Goal: Task Accomplishment & Management: Manage account settings

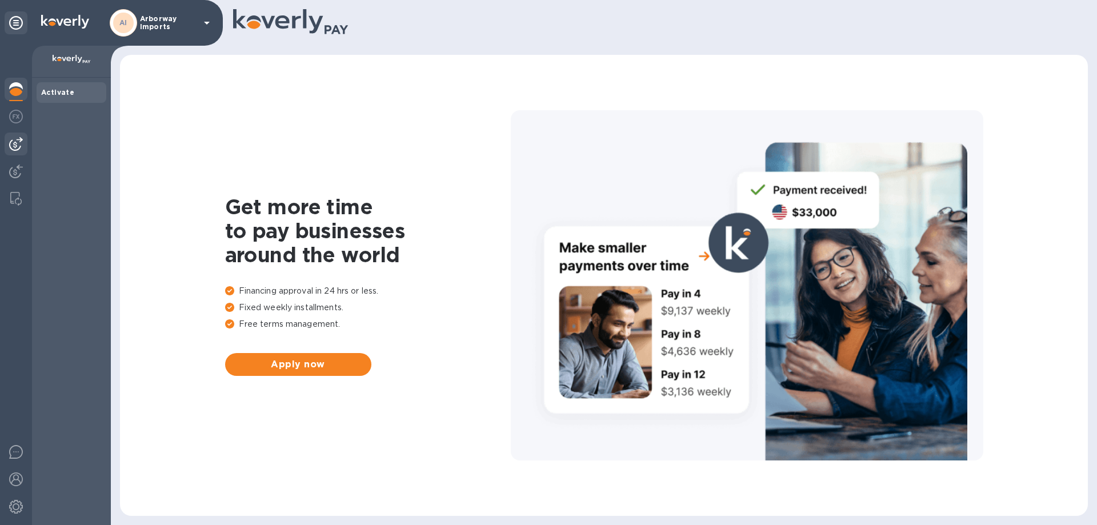
click at [11, 143] on img at bounding box center [16, 144] width 14 height 14
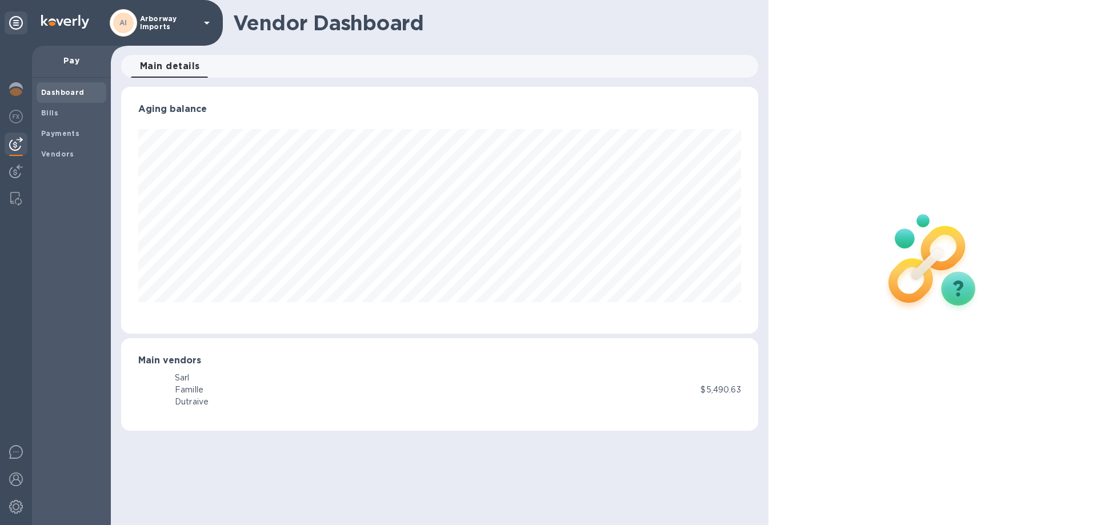
scroll to position [247, 637]
click at [53, 113] on b "Bills" at bounding box center [49, 113] width 17 height 9
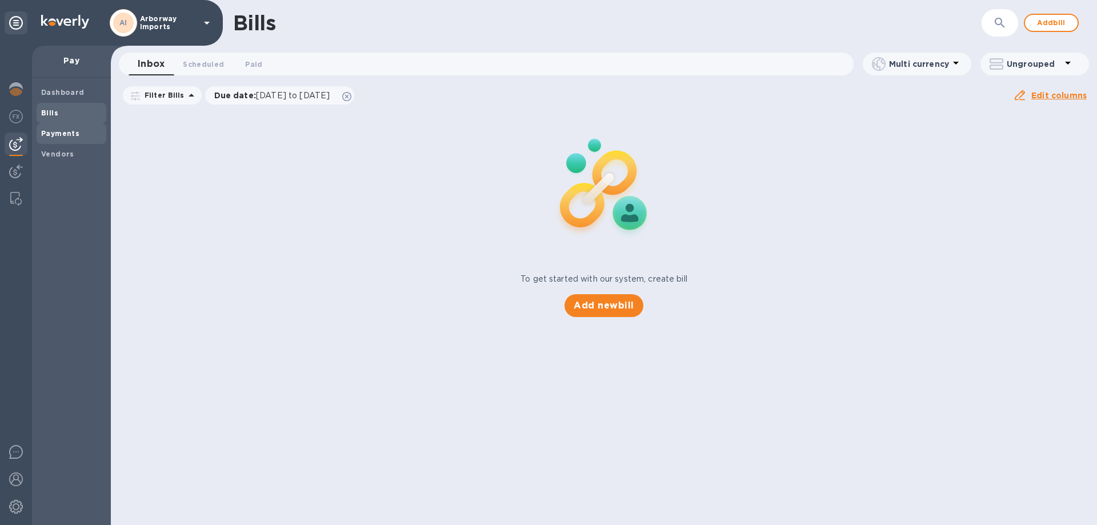
drag, startPoint x: 80, startPoint y: 142, endPoint x: 76, endPoint y: 126, distance: 16.5
drag, startPoint x: 76, startPoint y: 126, endPoint x: 401, endPoint y: 158, distance: 326.1
click at [401, 158] on div "To get started with our system, create bill Add new bill" at bounding box center [604, 213] width 996 height 215
click at [70, 151] on b "Vendors" at bounding box center [57, 154] width 33 height 9
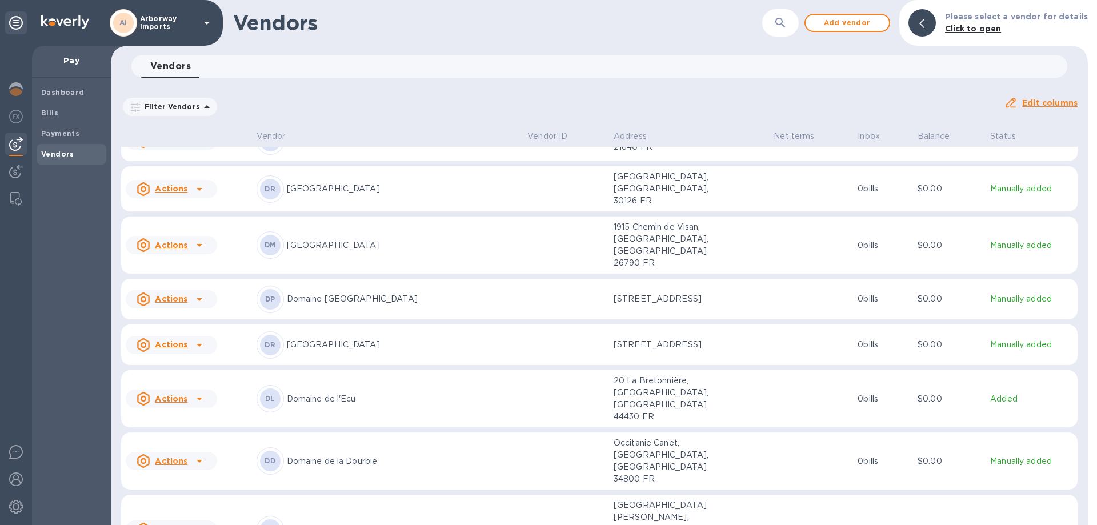
scroll to position [2450, 0]
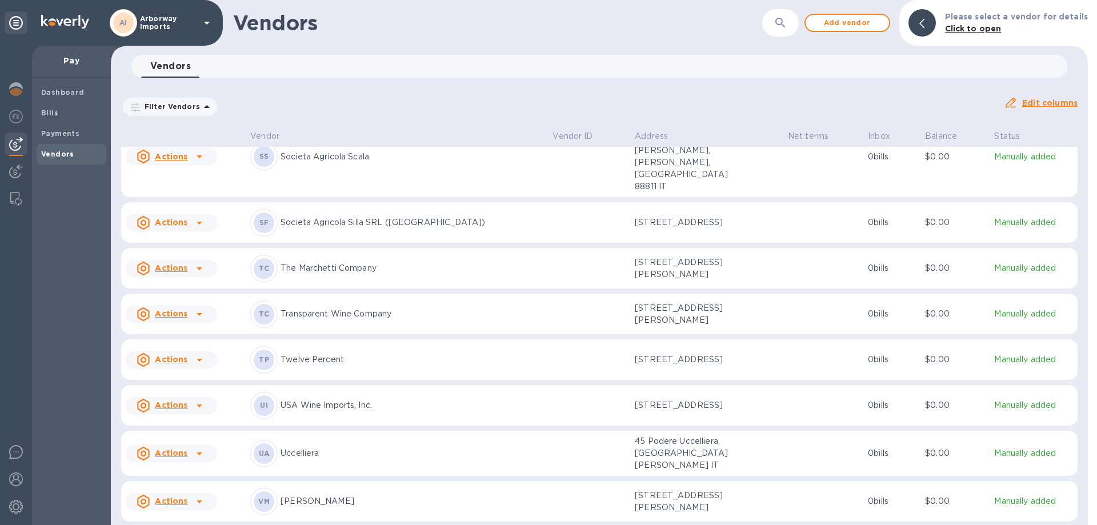
click at [331, 346] on div "TP Twelve Percent" at bounding box center [396, 359] width 293 height 27
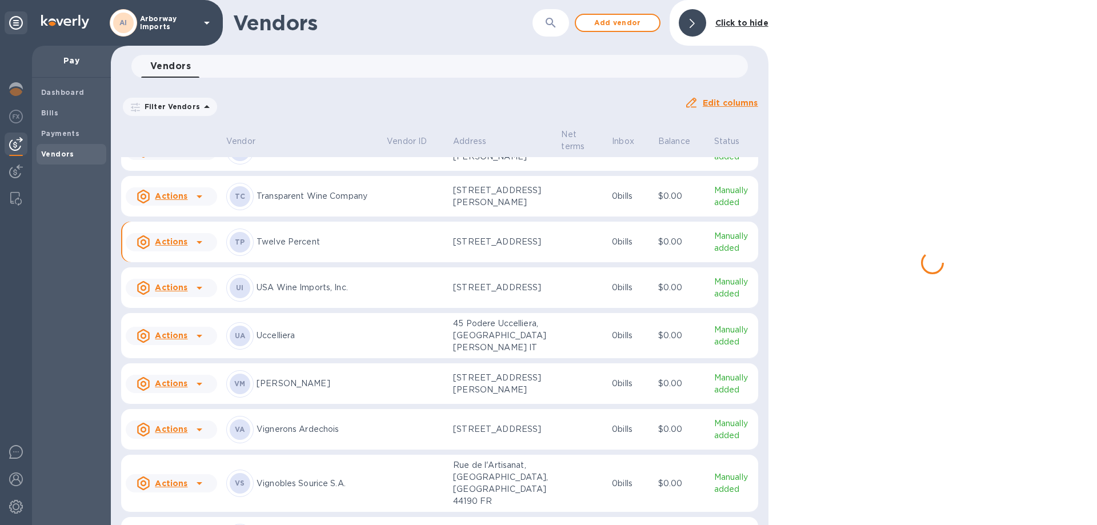
scroll to position [5786, 0]
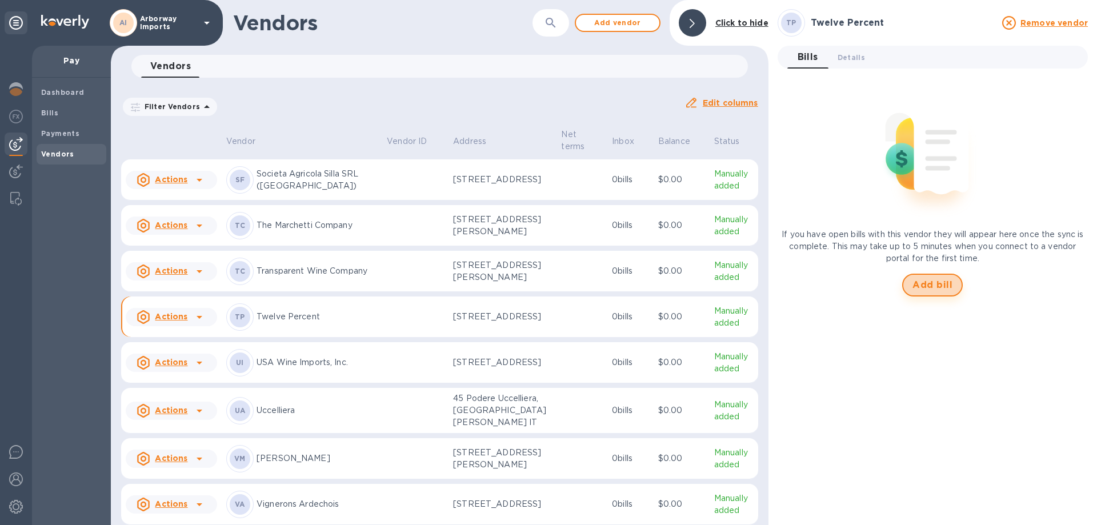
click at [920, 284] on span "Add bill" at bounding box center [933, 285] width 40 height 14
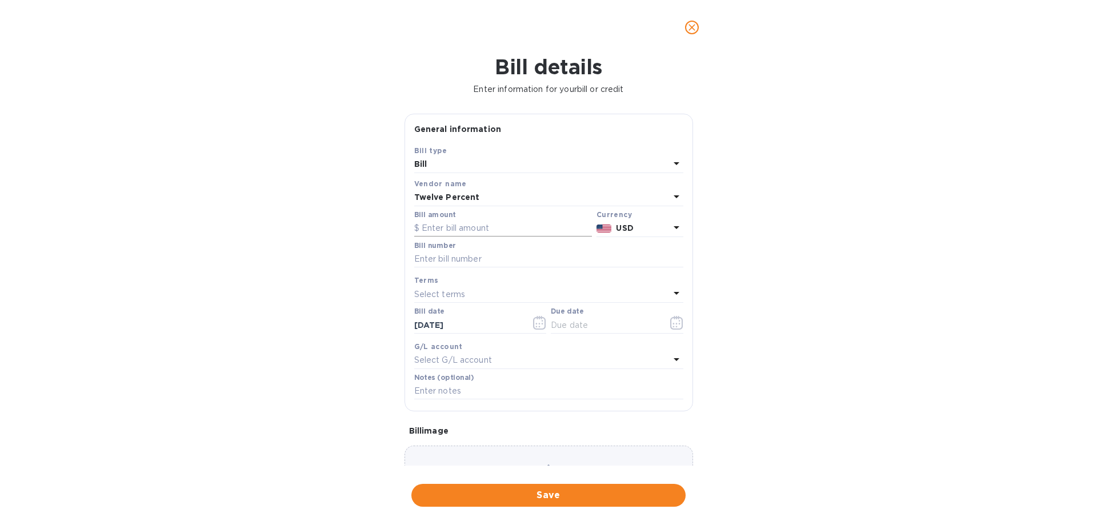
click at [444, 226] on input "text" at bounding box center [503, 228] width 178 height 17
click at [892, 282] on div "Bill details Enter information for your bill or credit General information Save…" at bounding box center [548, 290] width 1097 height 470
click at [534, 228] on input "text" at bounding box center [503, 228] width 178 height 17
type input "3,723.04"
click at [492, 251] on input "text" at bounding box center [548, 259] width 269 height 17
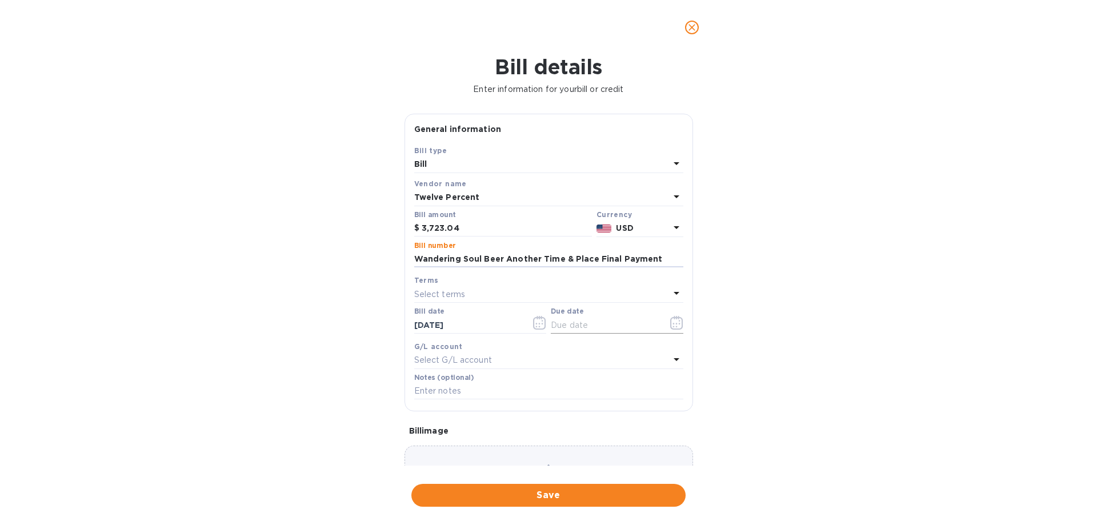
type input "Wandering Soul Beer Another Time & Place Final Payment"
click at [675, 327] on icon "button" at bounding box center [676, 323] width 13 height 14
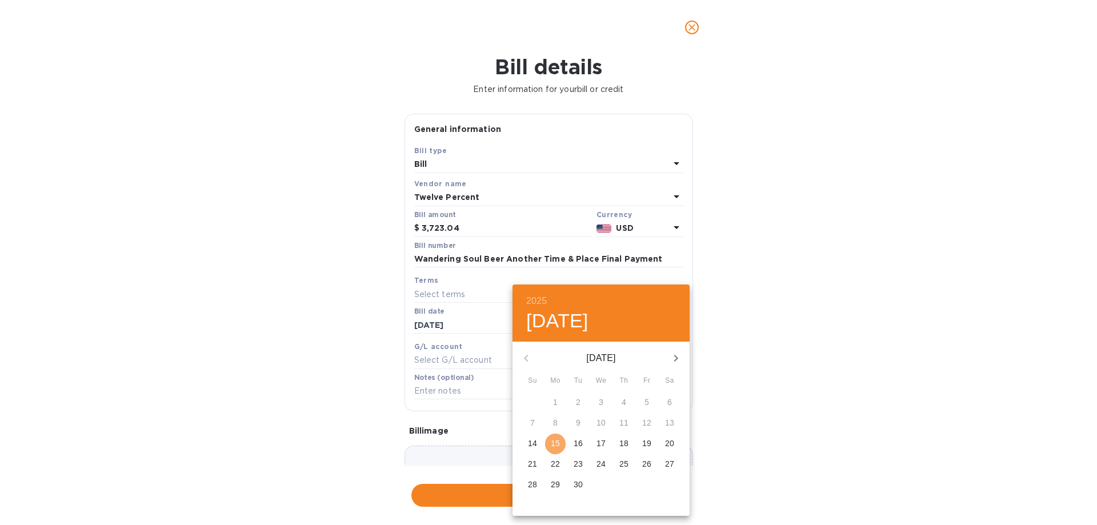
click at [559, 441] on p "15" at bounding box center [555, 443] width 9 height 11
type input "[DATE]"
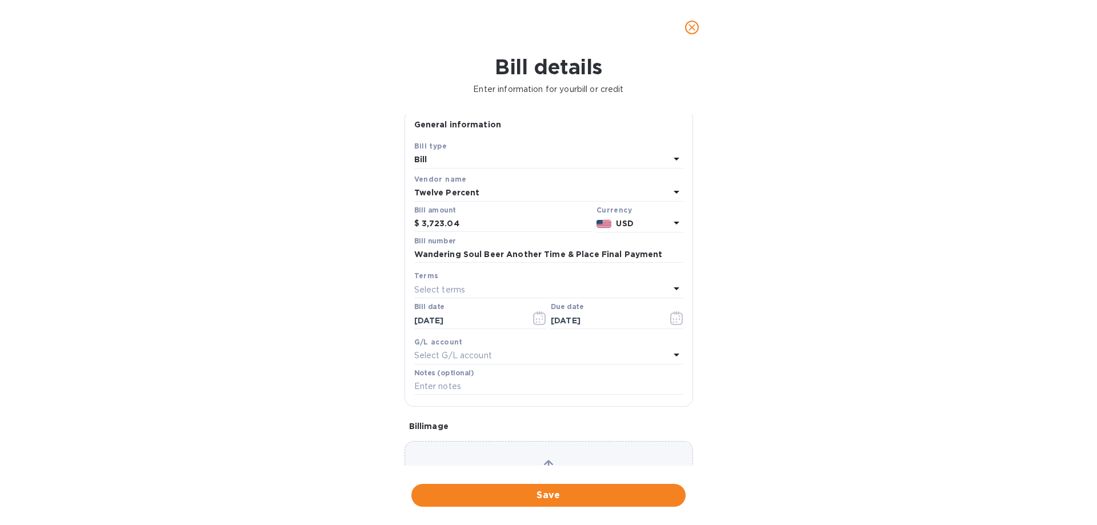
scroll to position [0, 0]
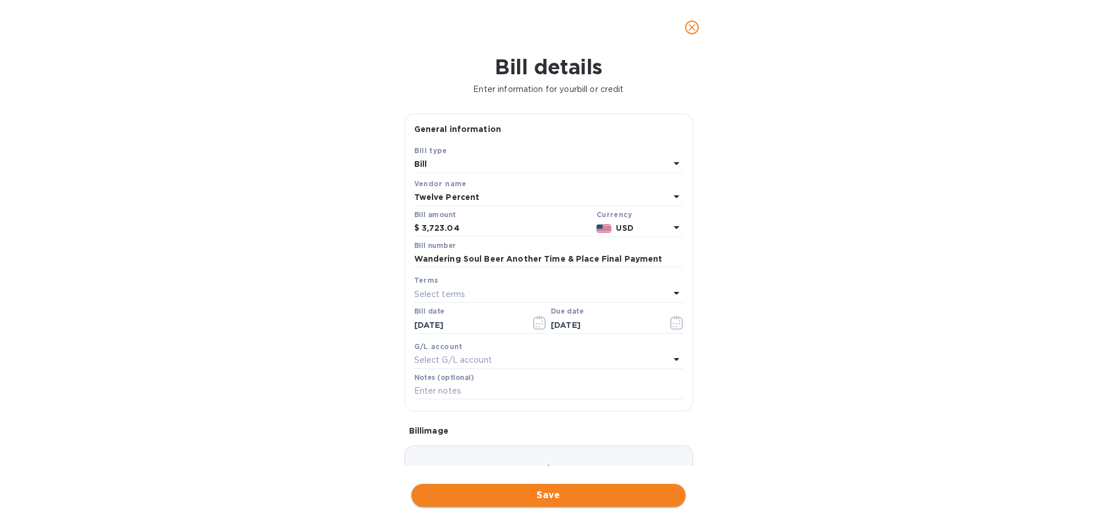
click at [541, 490] on span "Save" at bounding box center [549, 496] width 256 height 14
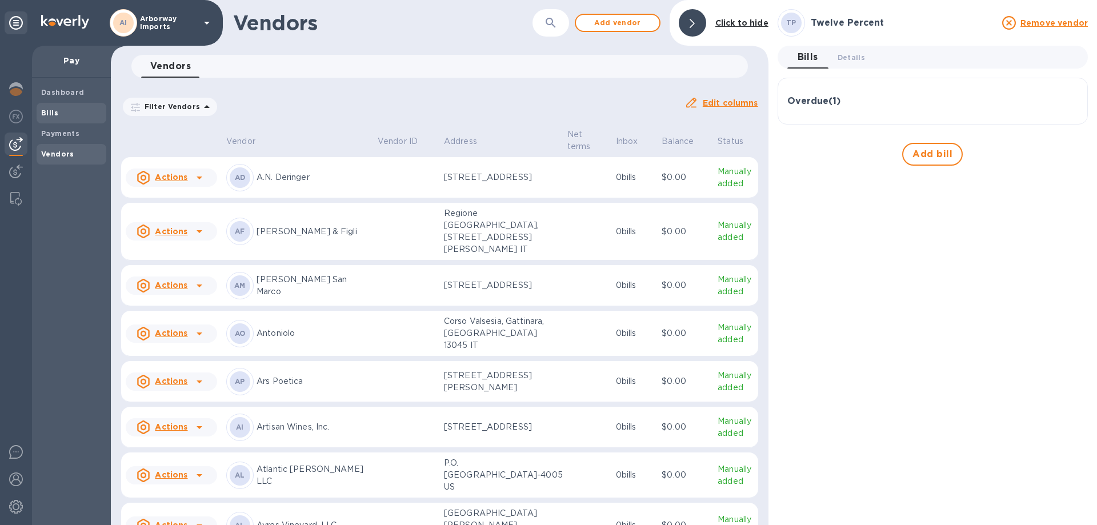
click at [61, 115] on span "Bills" at bounding box center [71, 112] width 61 height 11
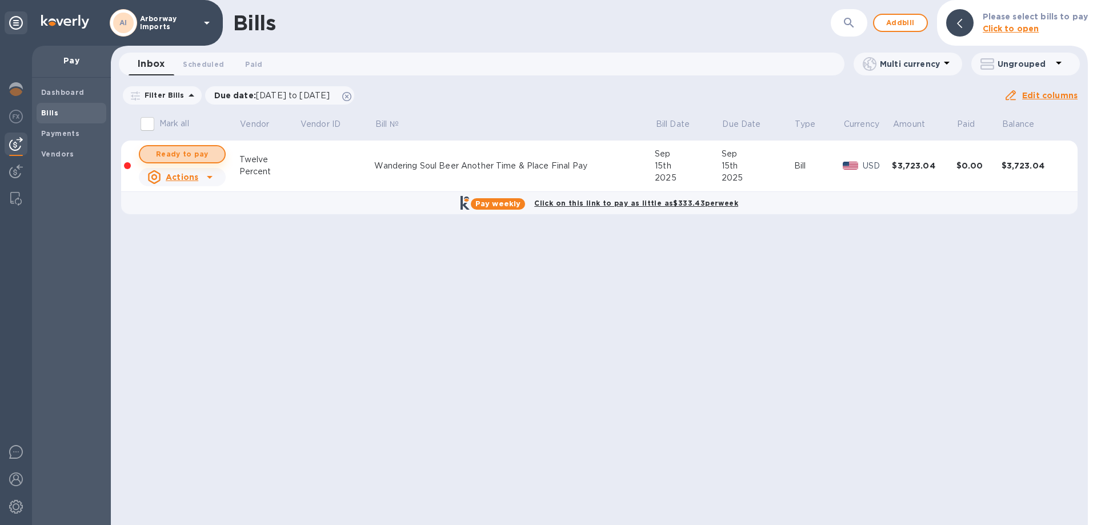
click at [187, 150] on span "Ready to pay" at bounding box center [182, 154] width 66 height 14
checkbox input "true"
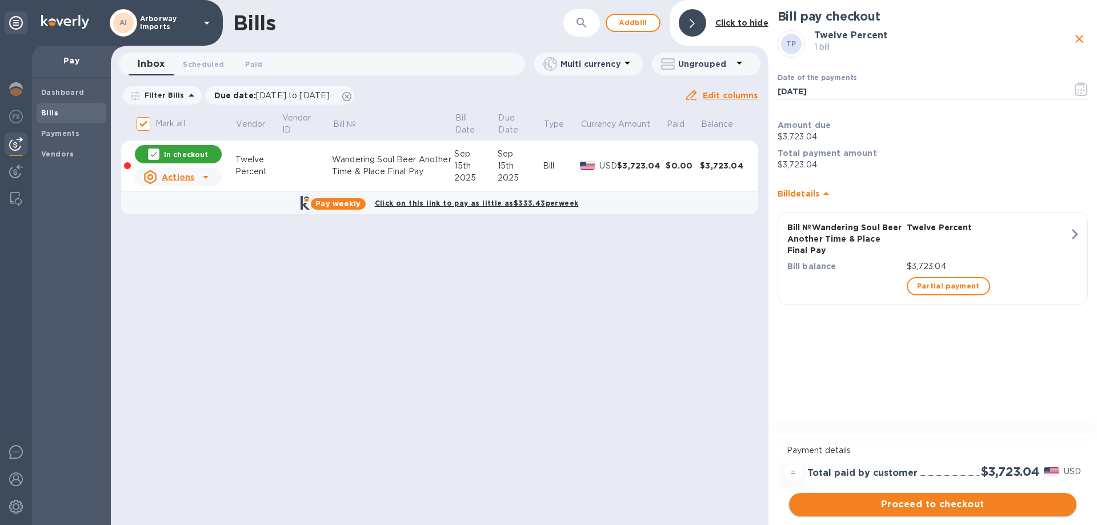
click at [916, 501] on span "Proceed to checkout" at bounding box center [932, 505] width 269 height 14
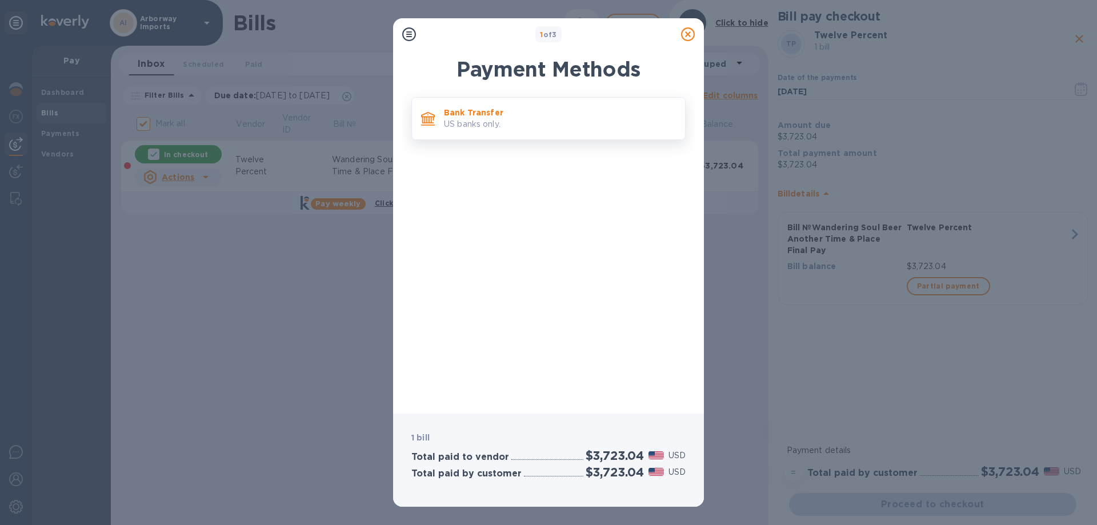
click at [467, 130] on p "US banks only." at bounding box center [560, 124] width 232 height 12
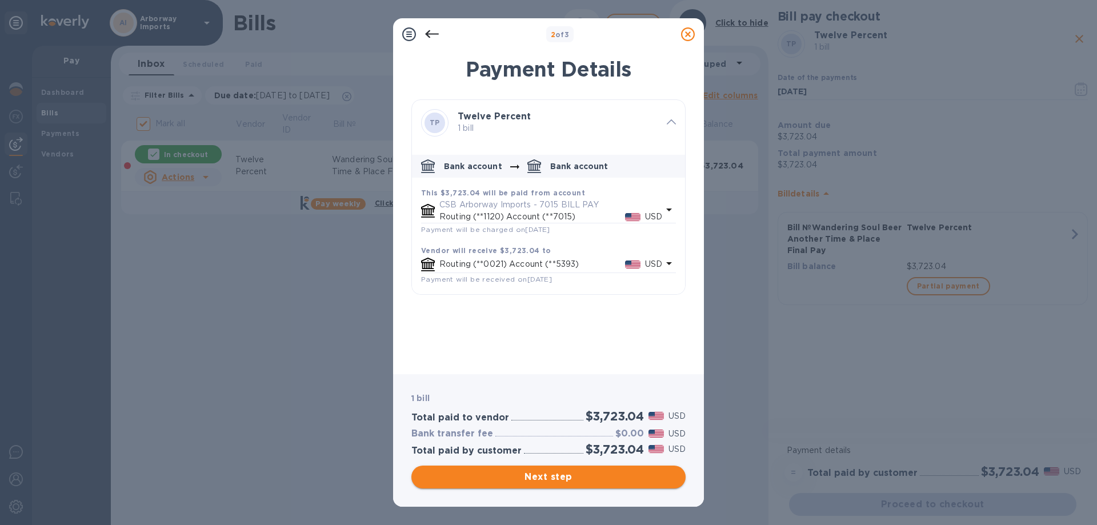
click at [535, 482] on span "Next step" at bounding box center [549, 477] width 256 height 14
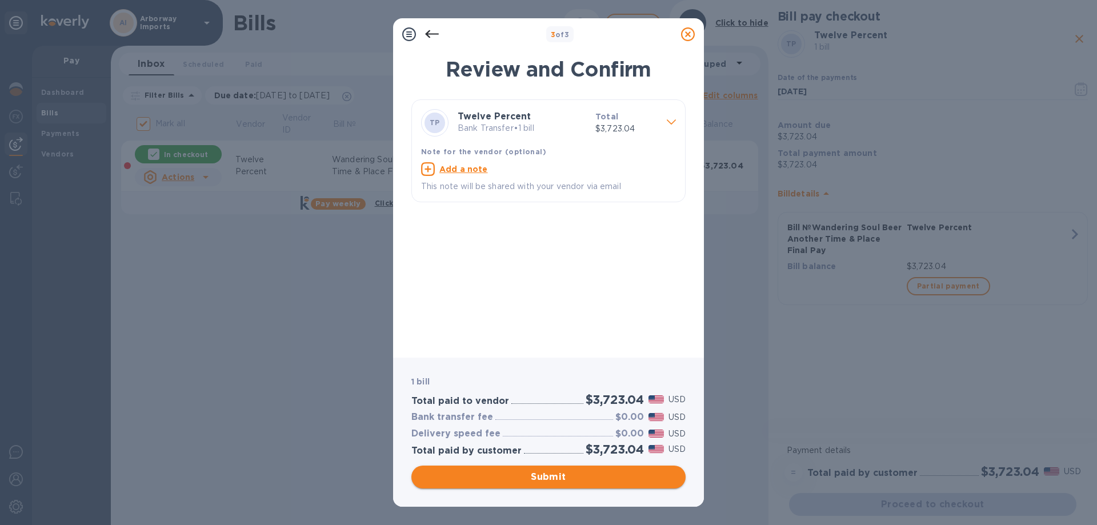
click at [493, 477] on span "Submit" at bounding box center [549, 477] width 256 height 14
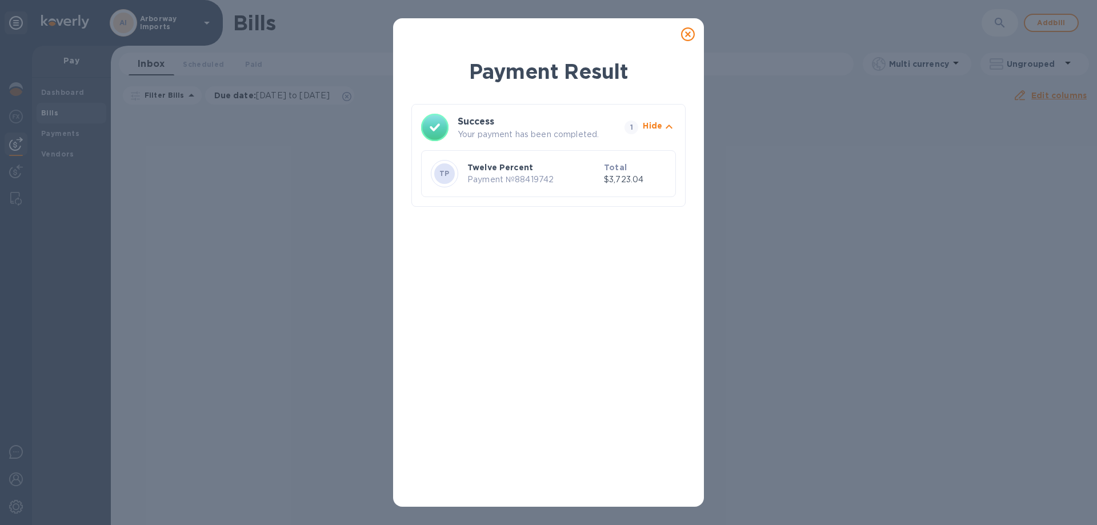
click at [693, 31] on icon at bounding box center [688, 34] width 14 height 14
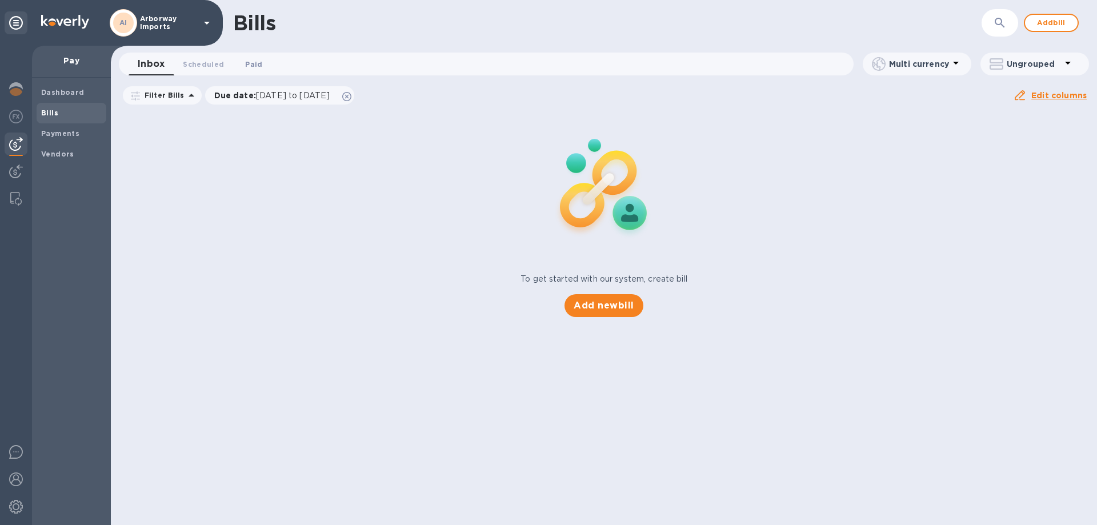
click at [252, 70] on button "Paid 0" at bounding box center [253, 64] width 41 height 23
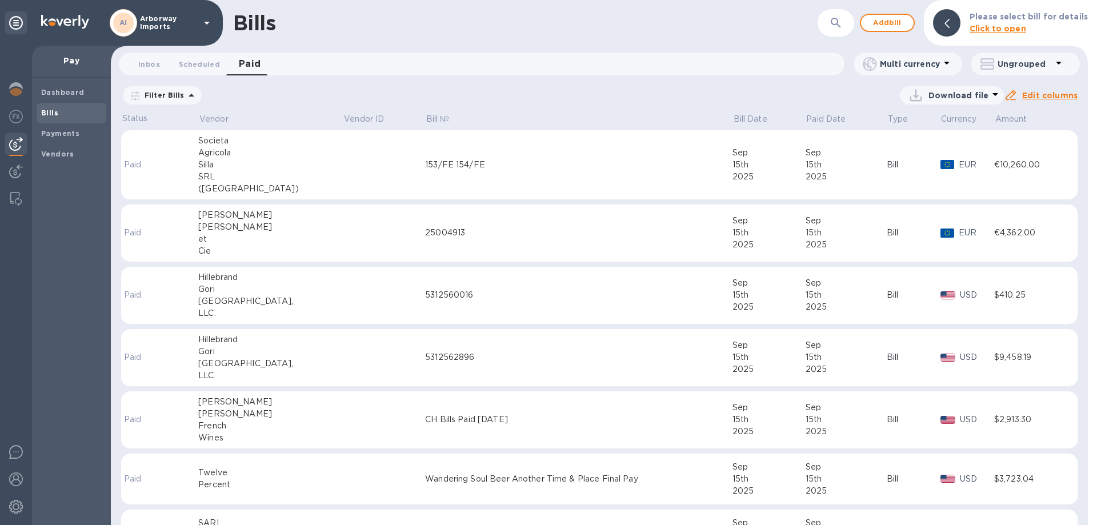
click at [518, 500] on td "Wandering Soul Beer Another Time & Place Final Pay" at bounding box center [578, 479] width 307 height 51
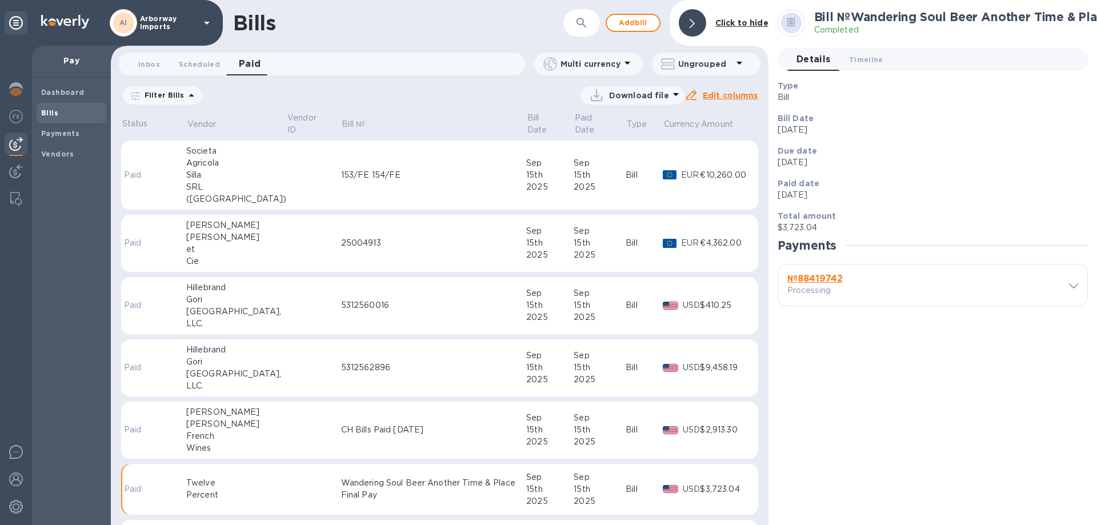
click at [875, 274] on h3 "№ 88419742" at bounding box center [852, 279] width 131 height 11
click at [845, 281] on h3 "№ 88419742" at bounding box center [852, 279] width 131 height 11
click at [838, 279] on b "№ 88419742" at bounding box center [814, 278] width 55 height 11
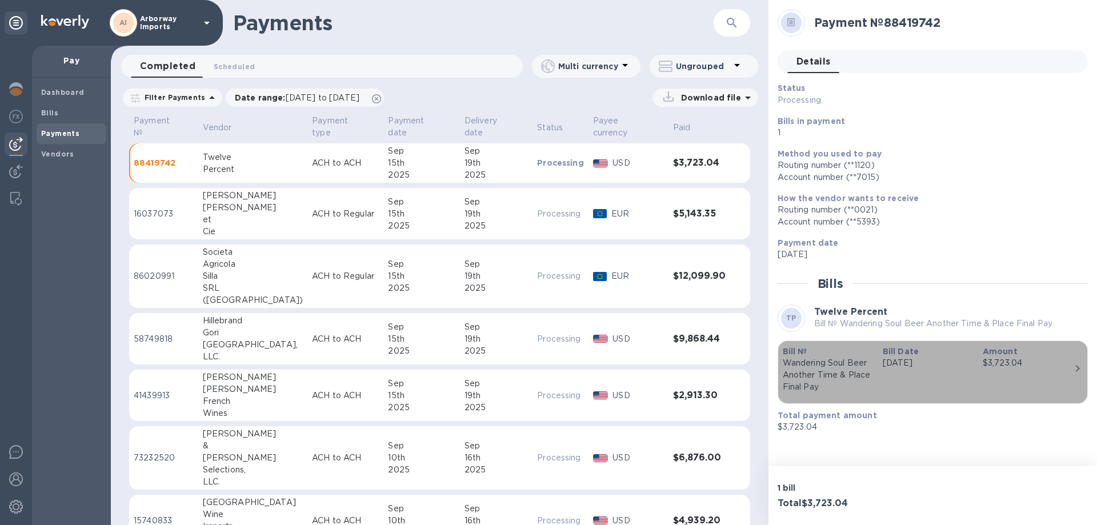
click at [894, 373] on div "Bill Date [DATE]" at bounding box center [928, 369] width 100 height 57
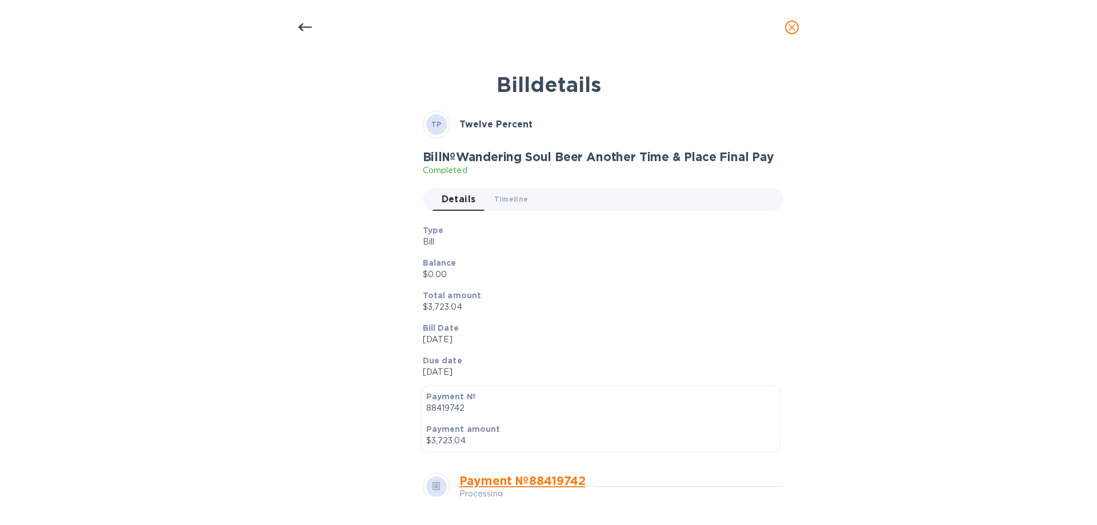
click at [302, 22] on icon at bounding box center [305, 28] width 14 height 14
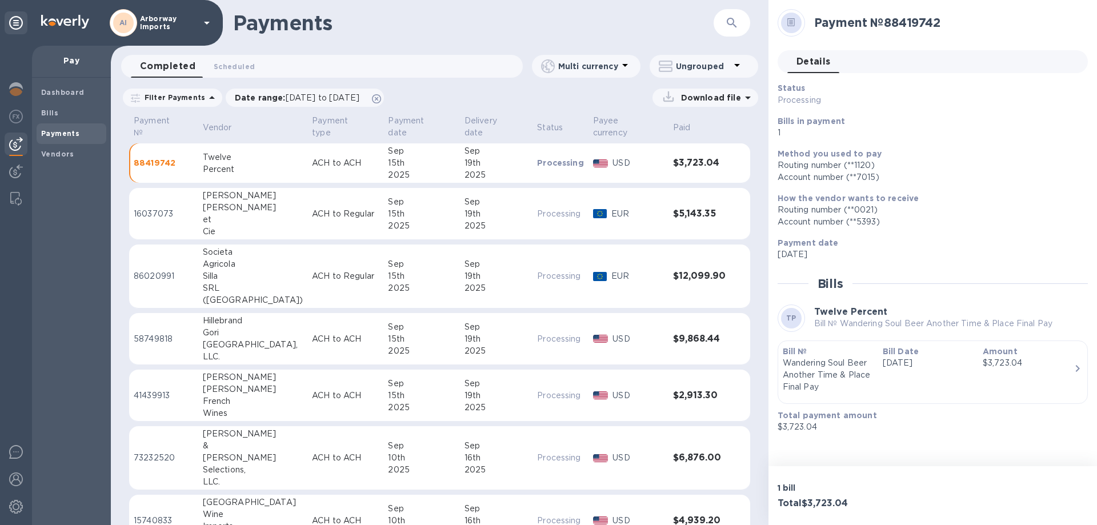
click at [703, 98] on p "Download file" at bounding box center [709, 97] width 65 height 11
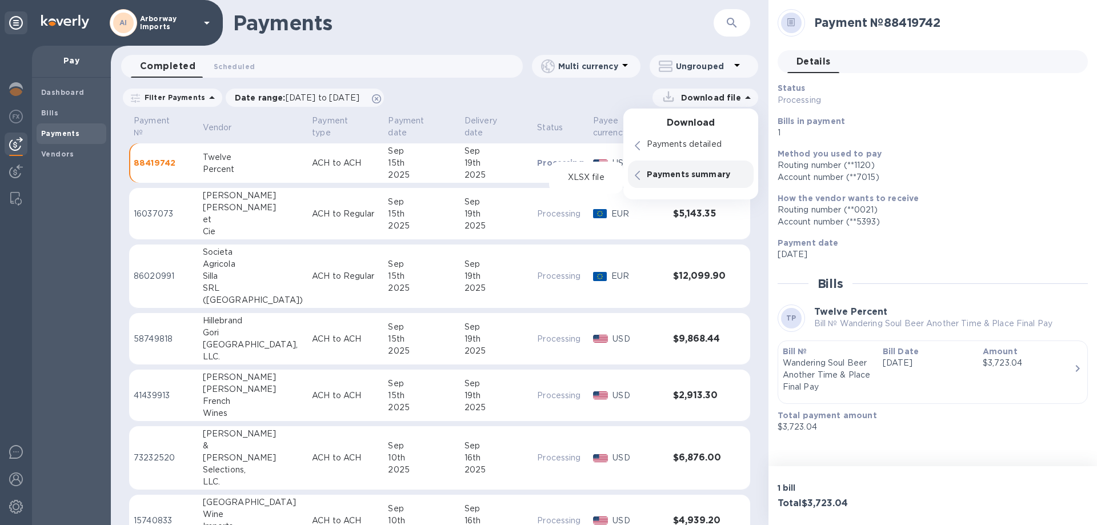
click at [682, 178] on p "Payments summary" at bounding box center [697, 174] width 100 height 11
click at [684, 174] on p "Payments summary" at bounding box center [697, 174] width 100 height 11
click at [637, 176] on icon at bounding box center [637, 175] width 5 height 9
click at [592, 172] on p "XLSX file" at bounding box center [586, 177] width 38 height 11
click at [586, 180] on p "XLSX file" at bounding box center [586, 177] width 38 height 11
